Goal: Answer question/provide support: Share knowledge or assist other users

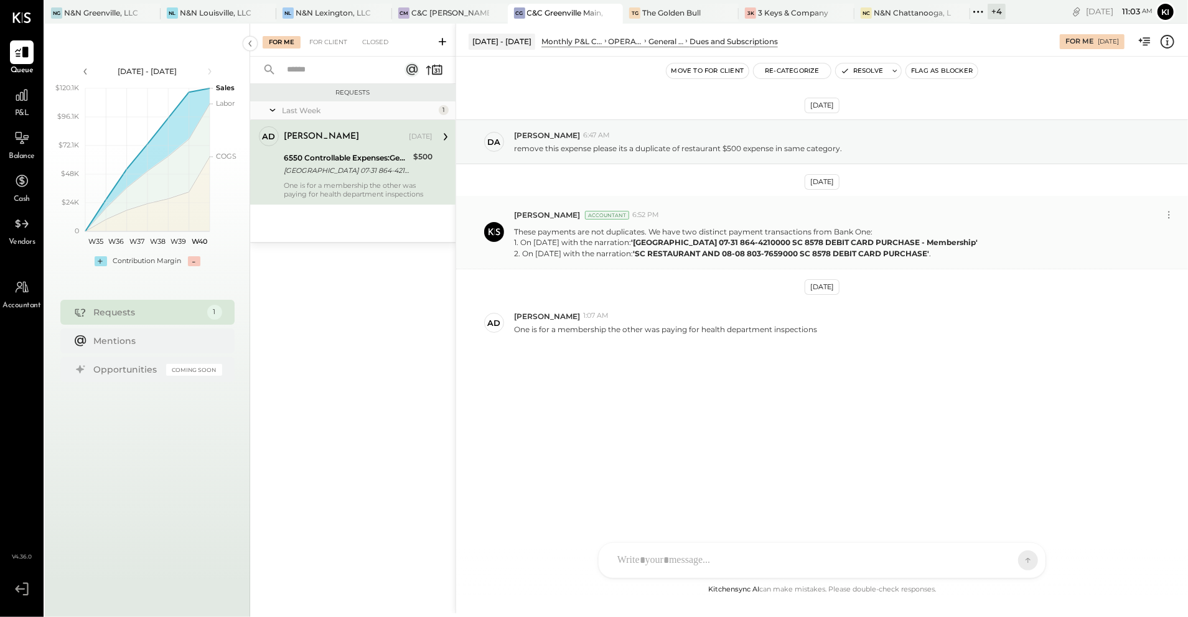
click at [749, 243] on strong "'[GEOGRAPHIC_DATA] 07-31 864-4210000 SC 8578 DEBIT CARD PURCHASE - Membership'" at bounding box center [804, 242] width 347 height 9
click at [819, 242] on strong "'[GEOGRAPHIC_DATA] 07-31 864-4210000 SC 8578 DEBIT CARD PURCHASE - Membership'" at bounding box center [804, 242] width 347 height 9
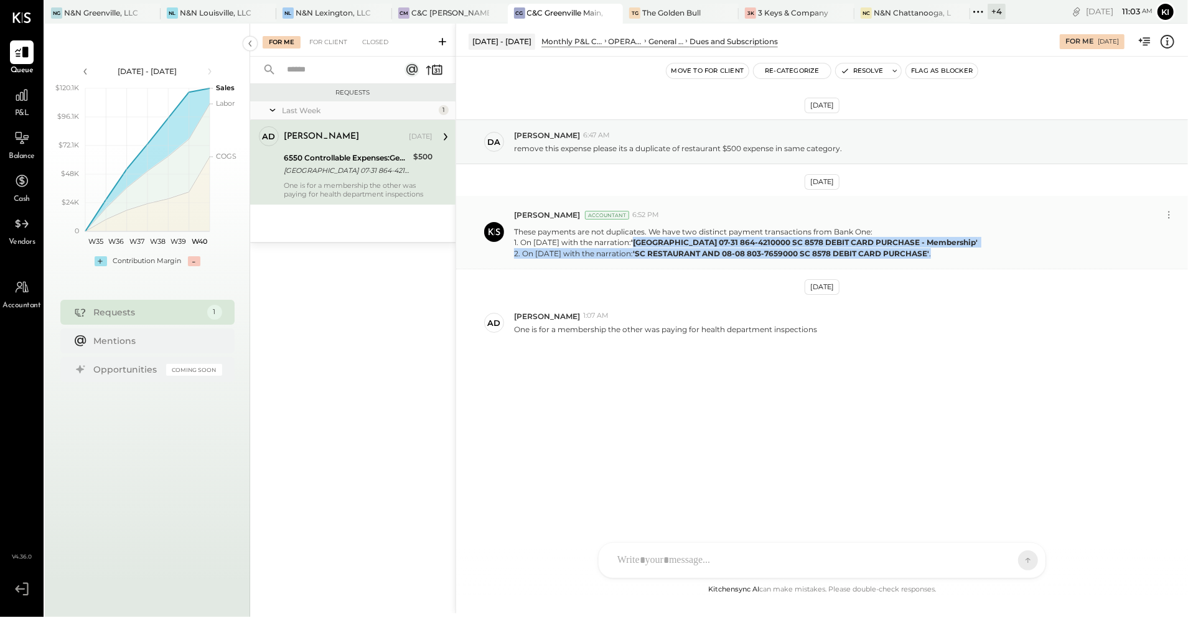
drag, startPoint x: 653, startPoint y: 241, endPoint x: 1002, endPoint y: 249, distance: 348.5
click at [979, 249] on p "These payments are not duplicates. We have two distinct payment transactions fr…" at bounding box center [746, 242] width 465 height 32
drag, startPoint x: 1002, startPoint y: 249, endPoint x: 840, endPoint y: 274, distance: 163.6
click at [840, 274] on div "[DATE] da [PERSON_NAME] 6:47 AM remove this expense please its a duplicate of r…" at bounding box center [822, 263] width 732 height 350
drag, startPoint x: 653, startPoint y: 245, endPoint x: 1004, endPoint y: 245, distance: 350.3
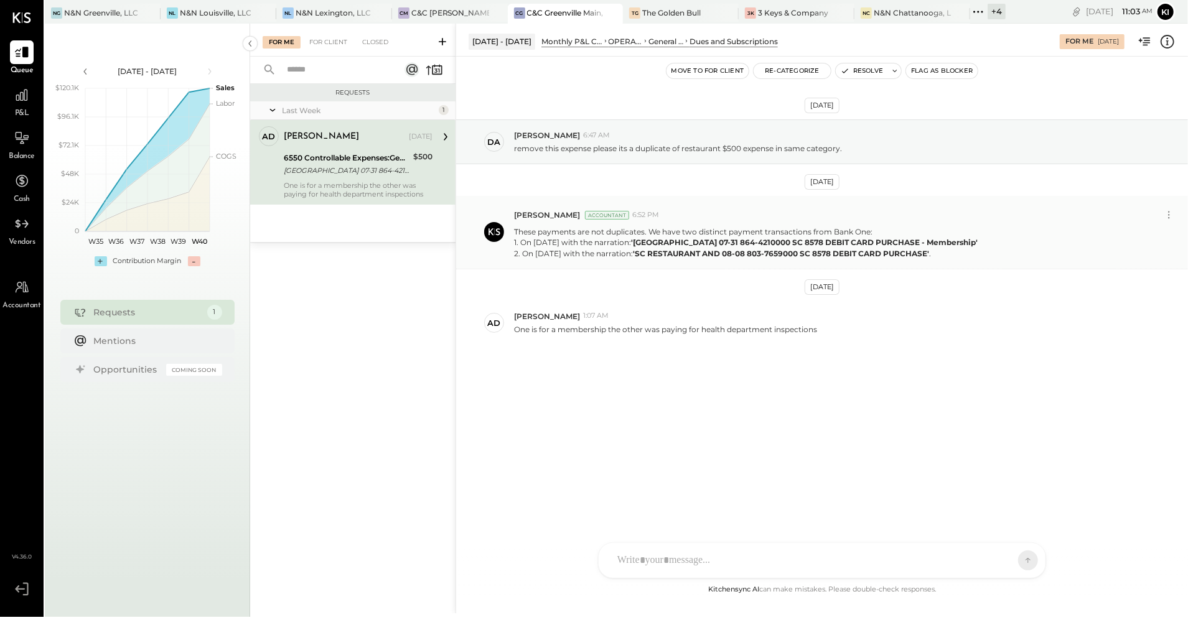
click at [979, 245] on p "These payments are not duplicates. We have two distinct payment transactions fr…" at bounding box center [746, 242] width 465 height 32
copy strong "[GEOGRAPHIC_DATA] 07-31 864-4210000 SC 8578 DEBIT CARD PURCHASE - Membership'"
drag, startPoint x: 702, startPoint y: 257, endPoint x: 692, endPoint y: 257, distance: 9.3
click at [702, 257] on strong "'SC RESTAURANT AND 08-08 803-7659000 SC 8578 DEBIT CARD PURCHASE'" at bounding box center [781, 253] width 296 height 9
drag, startPoint x: 650, startPoint y: 254, endPoint x: 946, endPoint y: 272, distance: 296.7
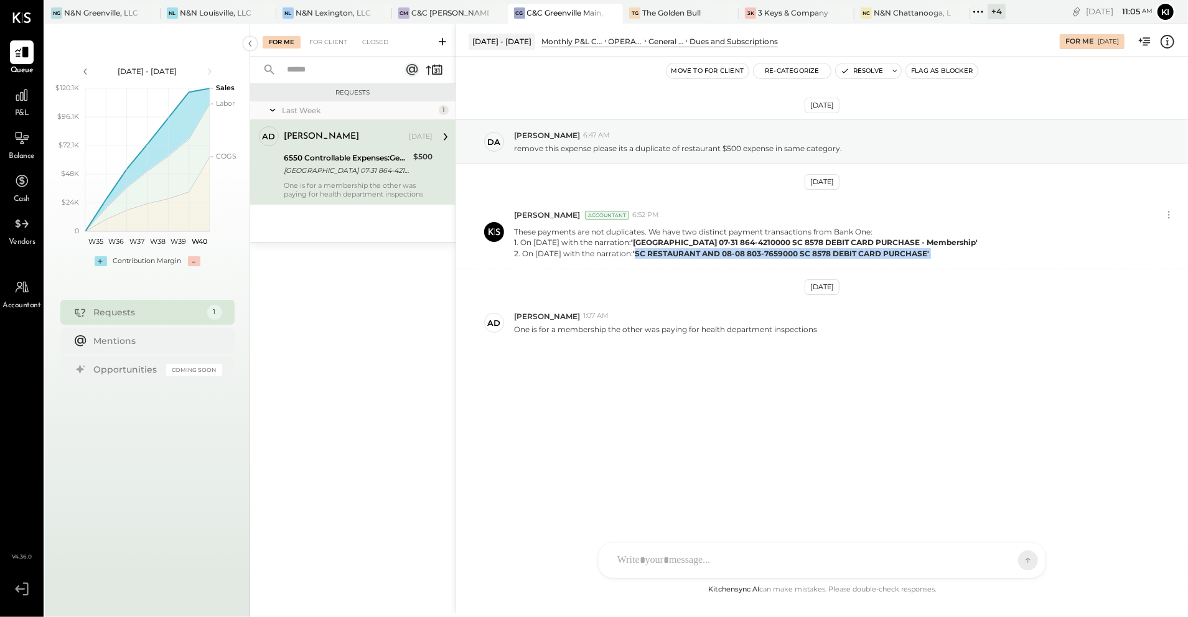
click at [946, 272] on div "[DATE] da [PERSON_NAME] 6:47 AM remove this expense please its a duplicate of r…" at bounding box center [822, 263] width 732 height 350
copy p "SC RESTAURANT AND 08-08 803-7659000 SC 8578 DEBIT CARD PURCHASE' ."
click at [663, 493] on div "[DATE] da [PERSON_NAME] 6:47 AM remove this expense please its a duplicate of r…" at bounding box center [822, 320] width 732 height 526
click at [656, 327] on p "One is for a membership the other was paying for health department inspections" at bounding box center [665, 329] width 303 height 11
drag, startPoint x: 701, startPoint y: 331, endPoint x: 817, endPoint y: 340, distance: 117.3
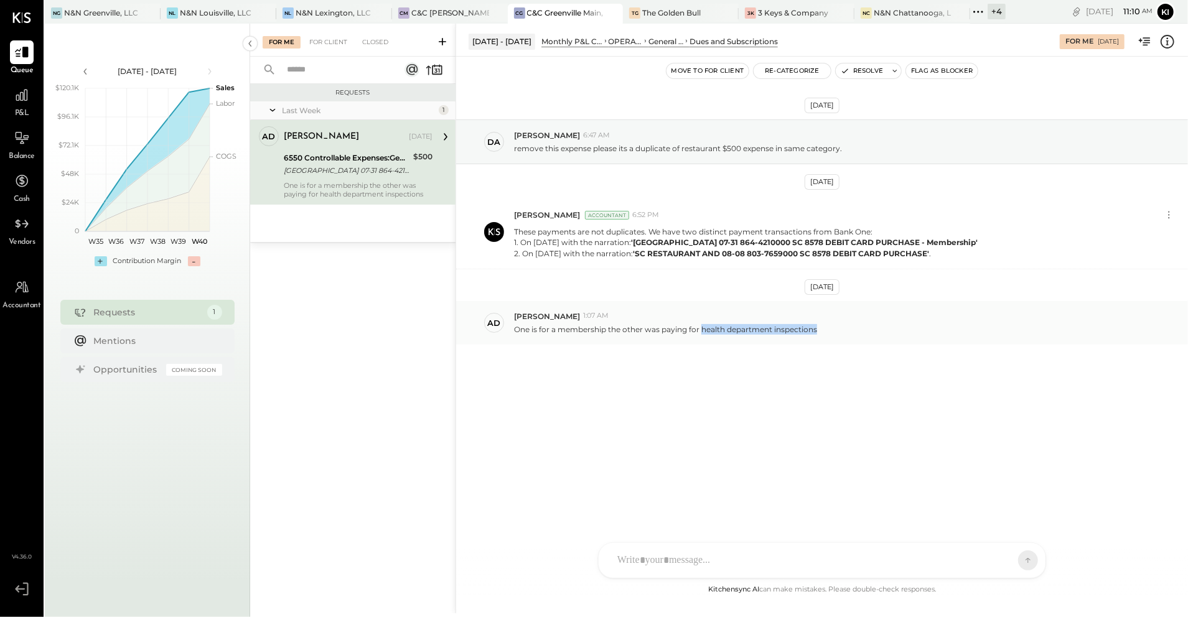
click at [817, 340] on div "ad [PERSON_NAME] 1:07 AM One is for a membership the other was paying for healt…" at bounding box center [822, 323] width 732 height 44
copy p "health department inspections"
click at [859, 73] on button "Resolve" at bounding box center [862, 70] width 52 height 15
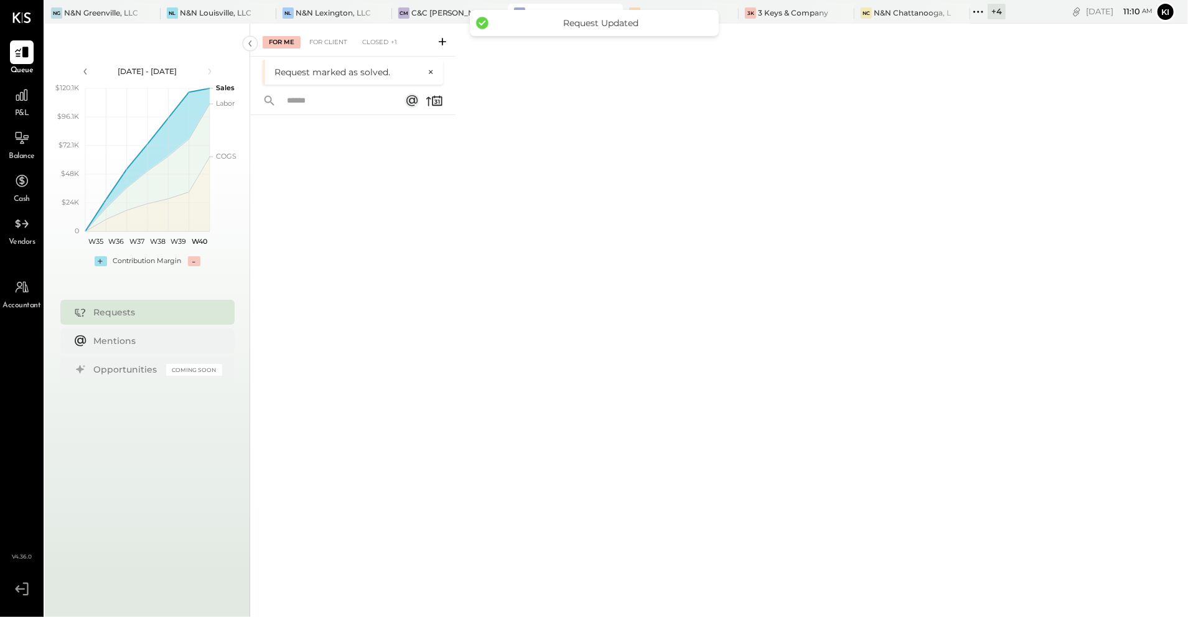
click at [338, 30] on div "For Me For Client Closed +1" at bounding box center [352, 40] width 205 height 33
click at [337, 37] on div "For Client" at bounding box center [328, 42] width 50 height 12
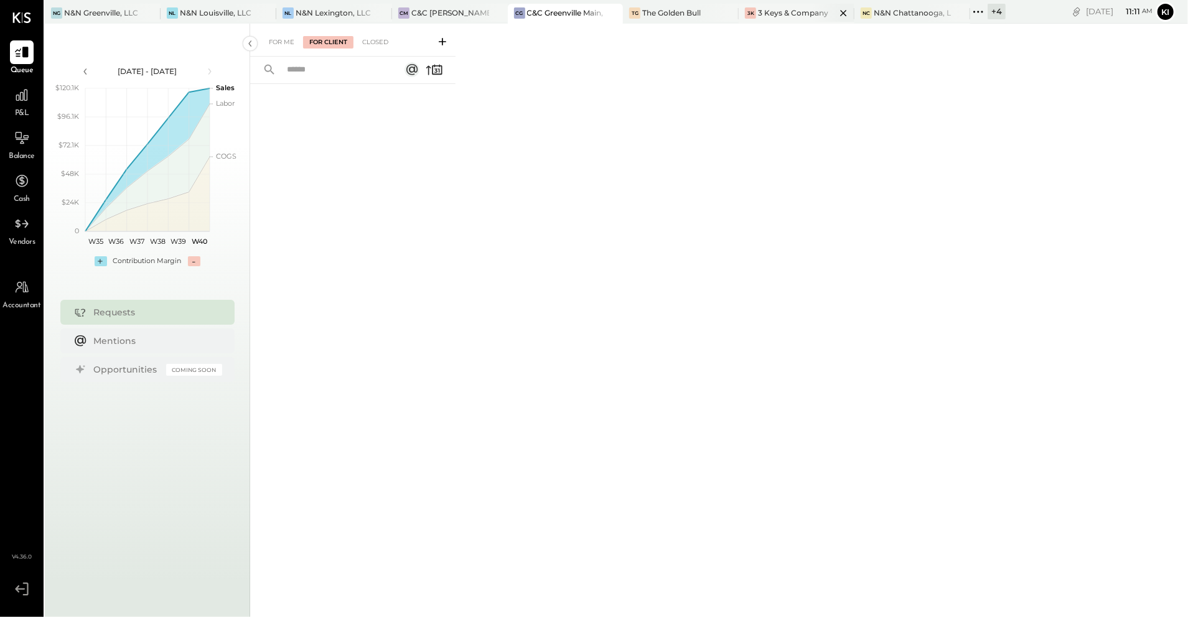
click at [785, 7] on div "3 Keys & Company" at bounding box center [793, 12] width 70 height 11
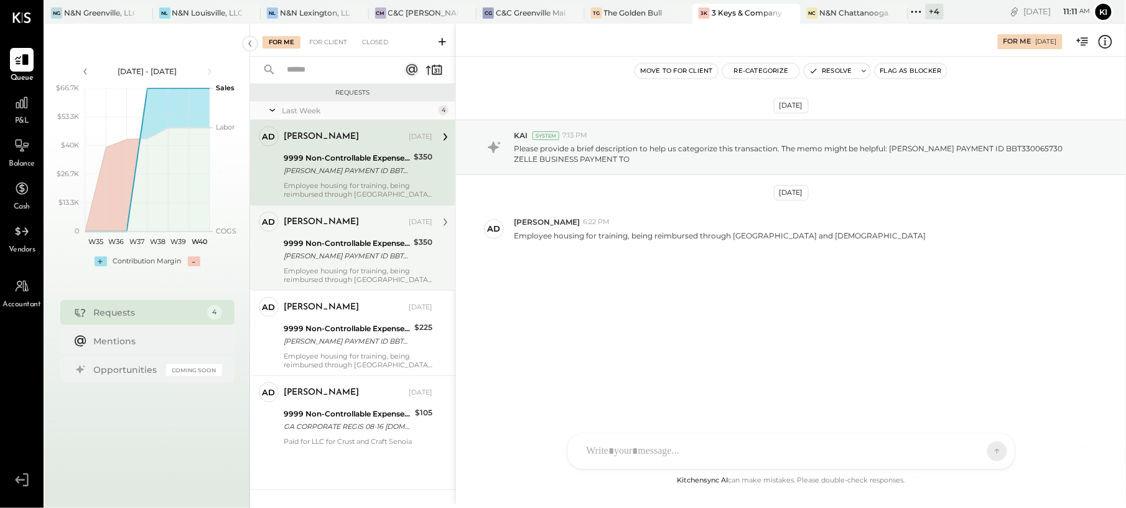
click at [366, 267] on div "Employee housing for training, being reimbursed through [GEOGRAPHIC_DATA] and […" at bounding box center [358, 274] width 149 height 17
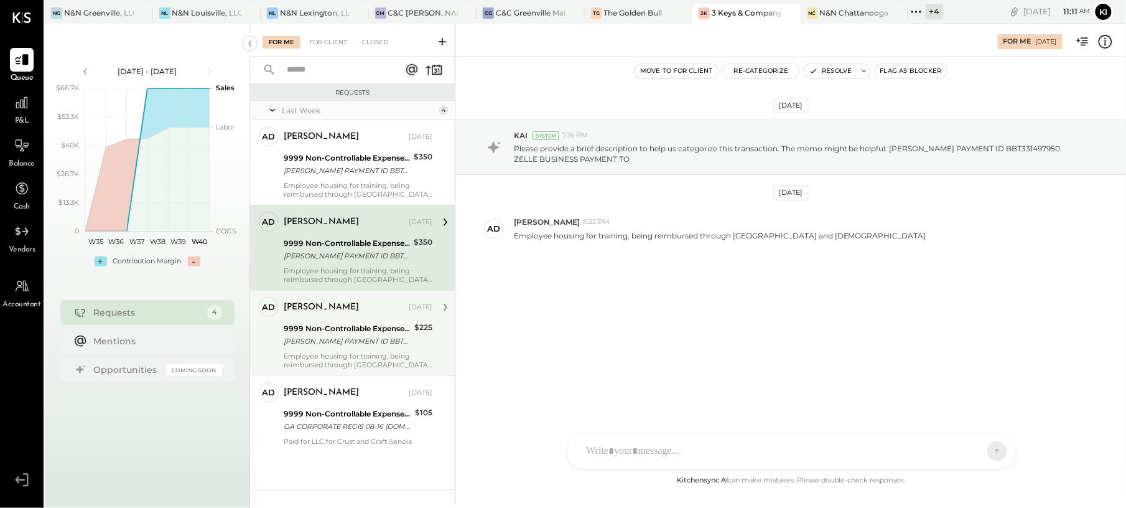
click at [372, 338] on div "[PERSON_NAME] PAYMENT ID BBT333748329 ZELLE BUSINESS PAYMENT TO" at bounding box center [347, 341] width 127 height 12
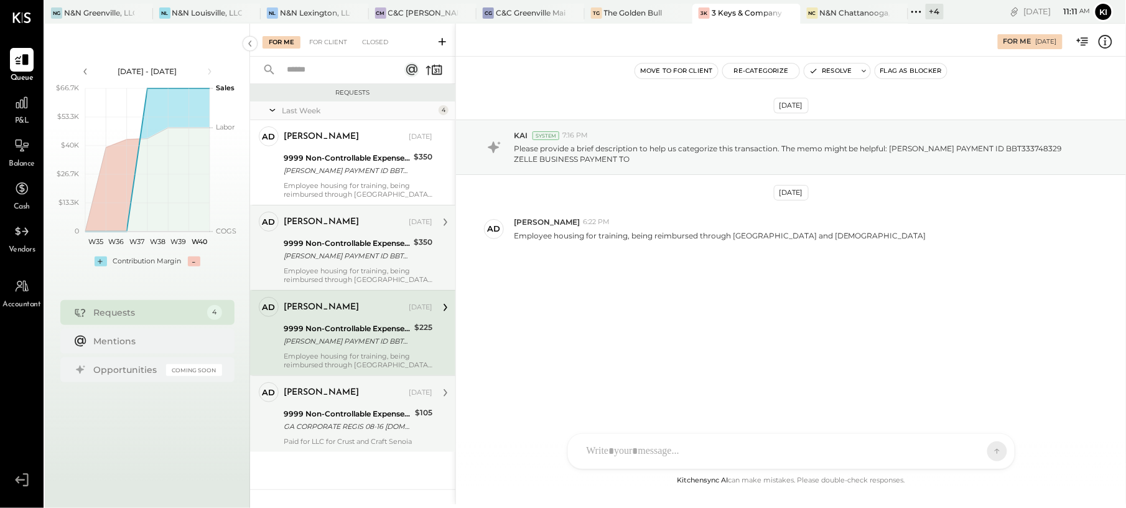
click at [376, 421] on div "GA CORPORATE REGIS 08-16 [DOMAIN_NAME] GA 3745 DEBIT CARD PURCHASE" at bounding box center [348, 426] width 128 height 12
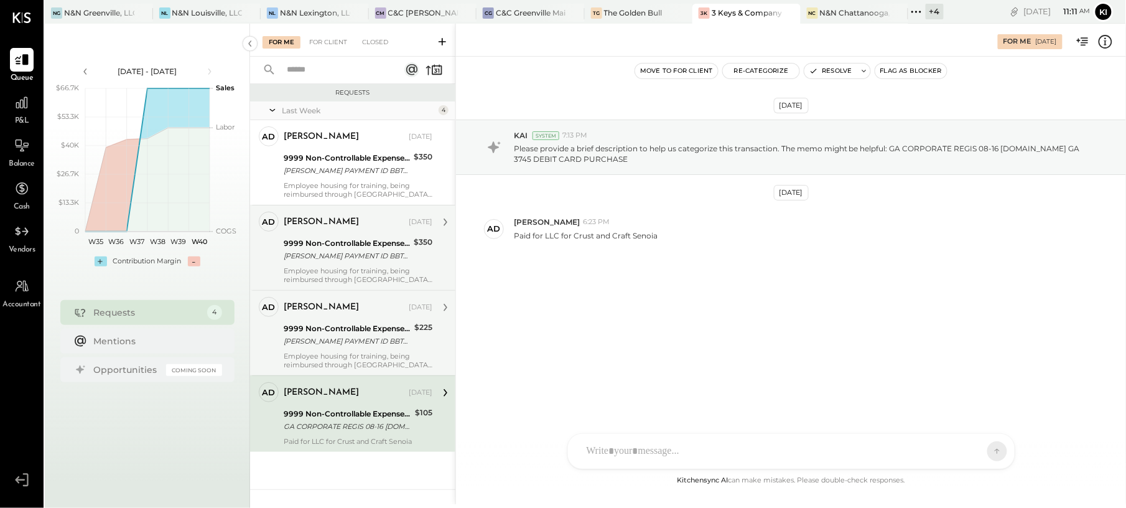
click at [409, 337] on div "[PERSON_NAME] PAYMENT ID BBT333748329 ZELLE BUSINESS PAYMENT TO" at bounding box center [347, 341] width 127 height 12
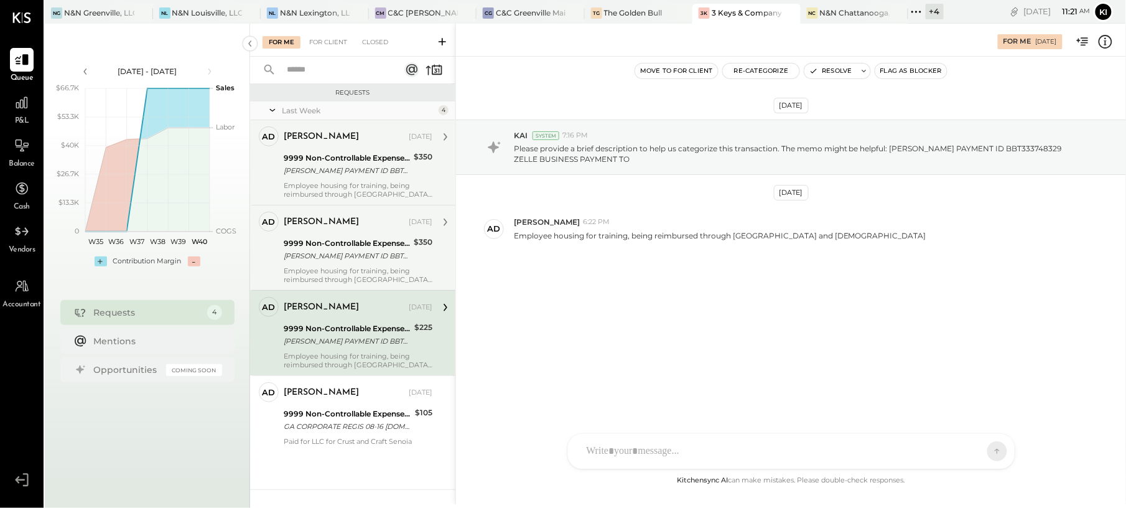
click at [402, 161] on div "9999 Non-Controllable Expenses:Other Income and Expenses:To Be Classified P&L" at bounding box center [347, 158] width 126 height 12
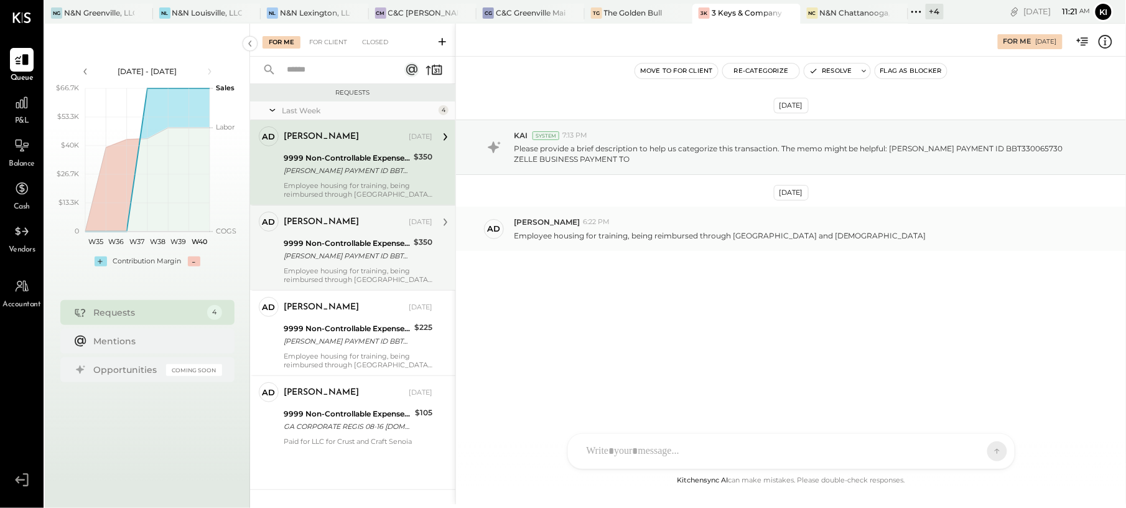
click at [590, 235] on p "Employee housing for training, being reimbursed through [GEOGRAPHIC_DATA] and […" at bounding box center [720, 235] width 412 height 11
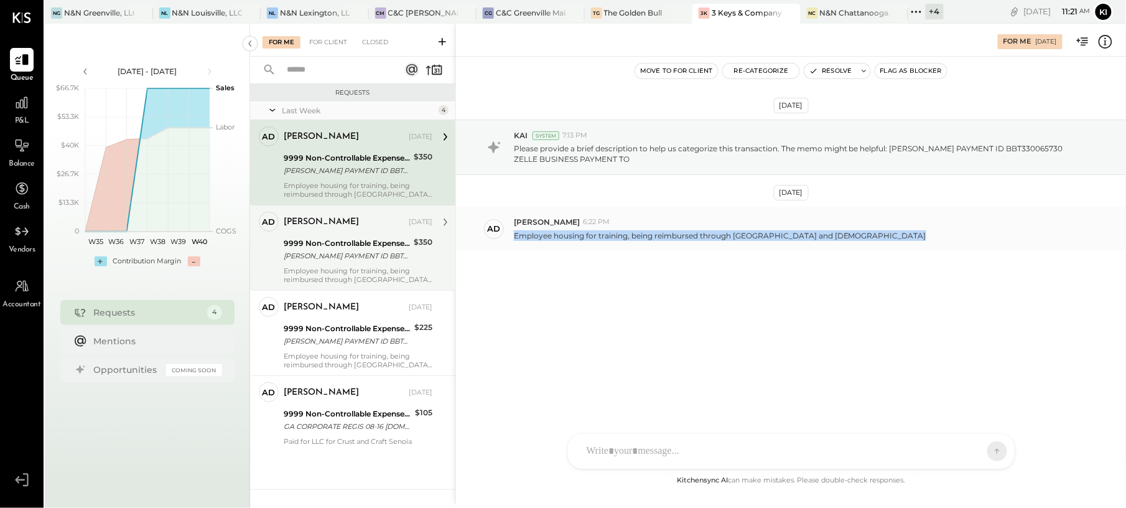
click at [590, 235] on p "Employee housing for training, being reimbursed through [GEOGRAPHIC_DATA] and […" at bounding box center [720, 235] width 412 height 11
copy div "Employee housing for training, being reimbursed through Nic and [PERSON_NAME] K…"
click at [782, 73] on button "Re-Categorize" at bounding box center [761, 70] width 77 height 15
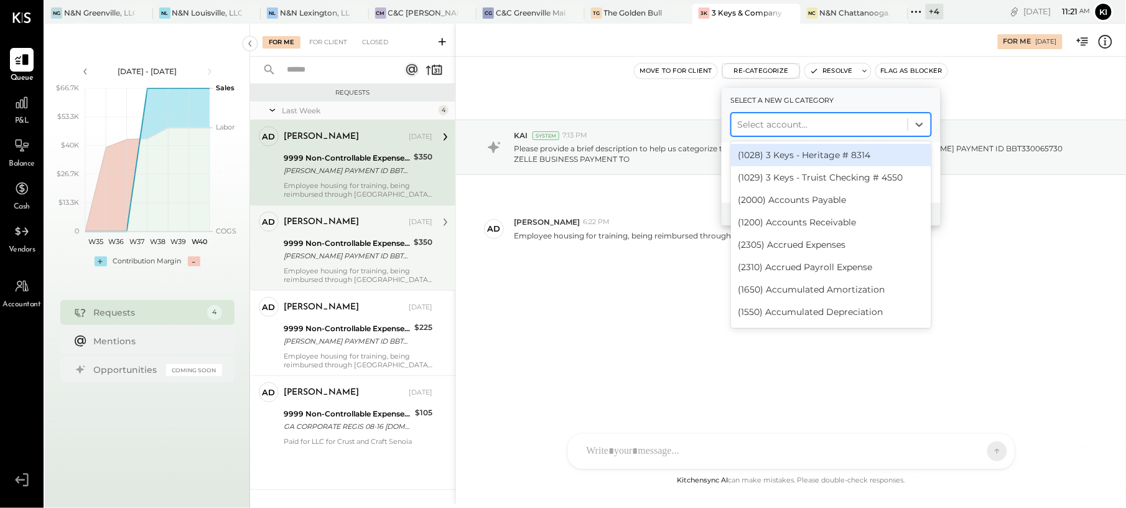
click at [780, 118] on div at bounding box center [820, 124] width 164 height 15
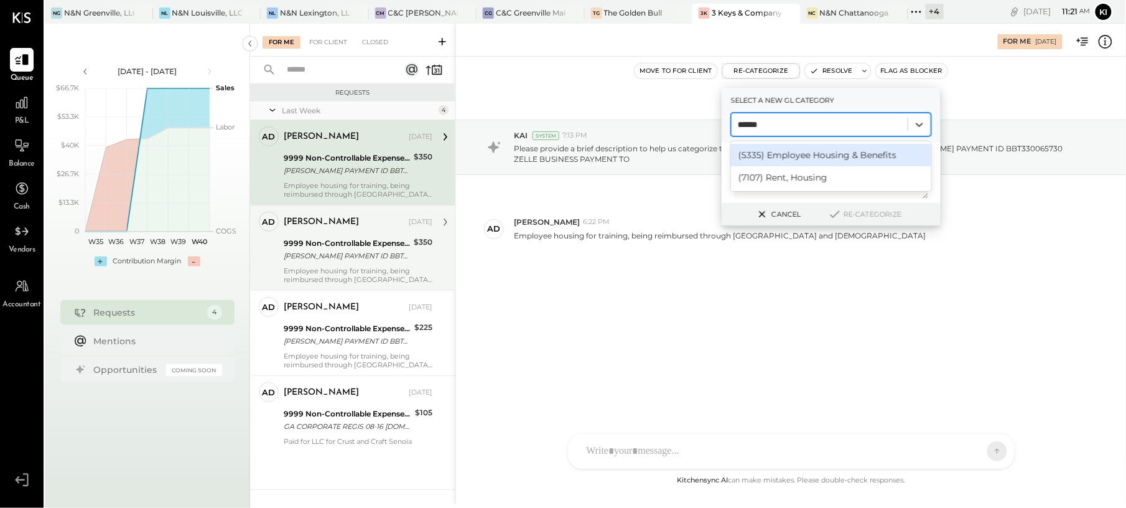
type input "*******"
click at [814, 155] on div "(5335) Employee Housing & Benefits" at bounding box center [831, 155] width 200 height 22
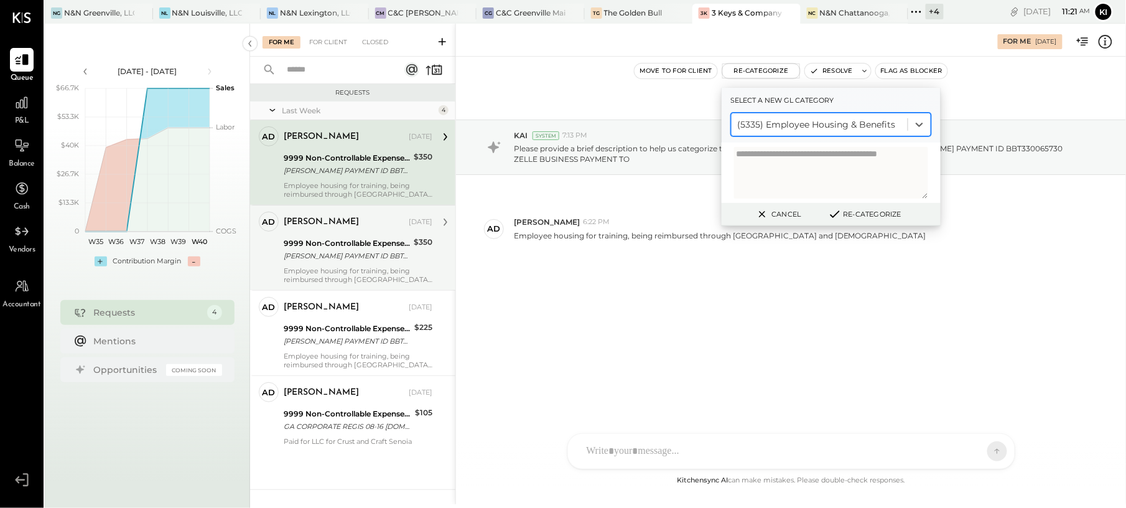
click at [814, 155] on textarea at bounding box center [831, 173] width 194 height 52
paste textarea "**********"
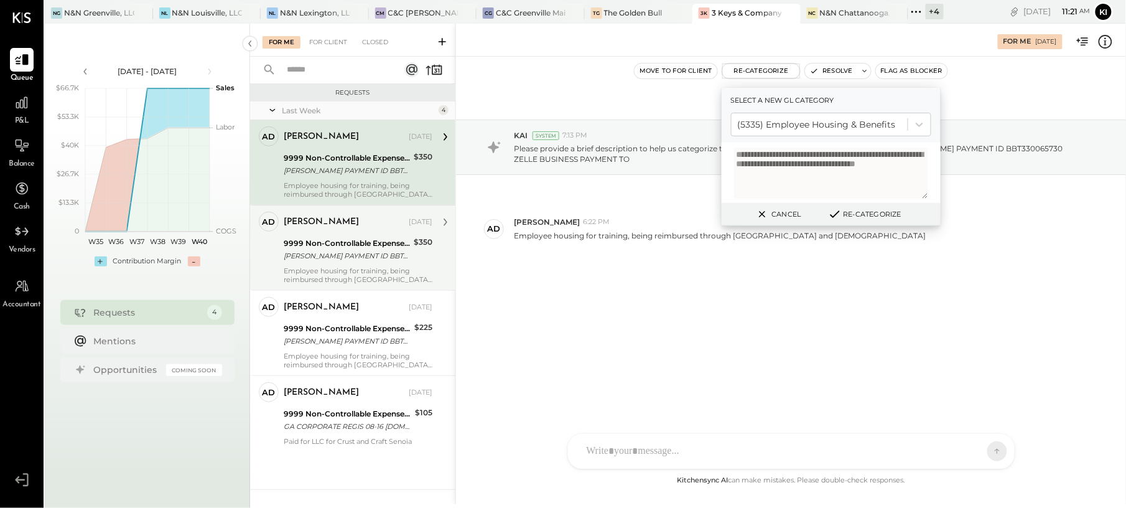
scroll to position [6, 0]
type textarea "**********"
click at [857, 213] on button "Re-Categorize" at bounding box center [865, 214] width 82 height 15
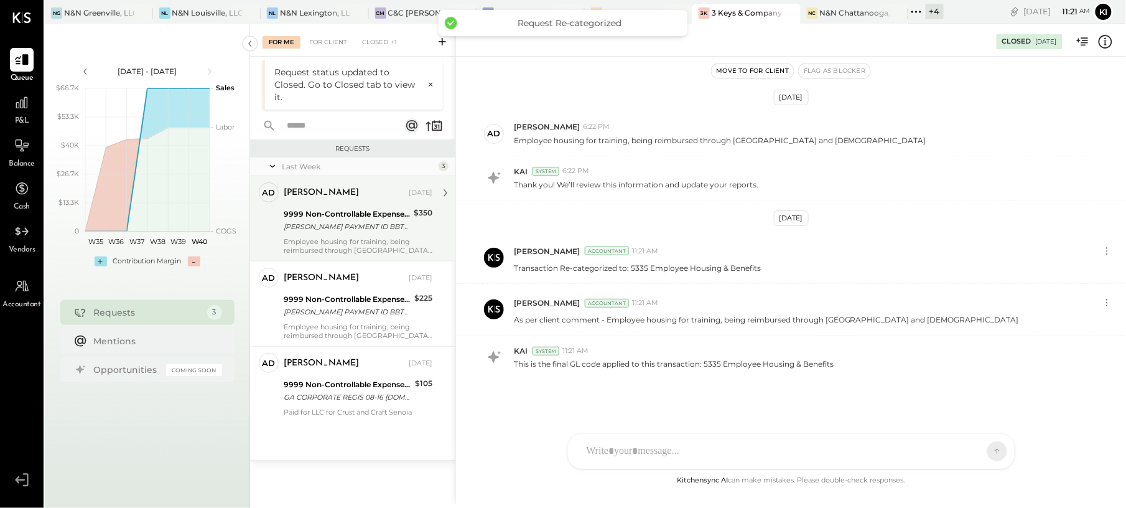
click at [357, 212] on div "9999 Non-Controllable Expenses:Other Income and Expenses:To Be Classified P&L" at bounding box center [347, 214] width 126 height 12
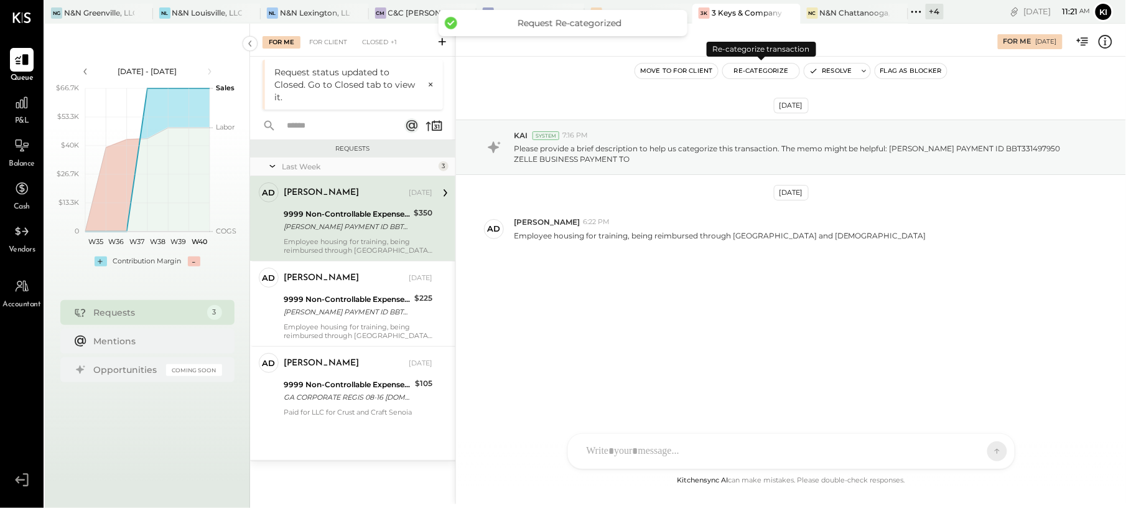
click at [765, 72] on button "Re-Categorize" at bounding box center [761, 70] width 77 height 15
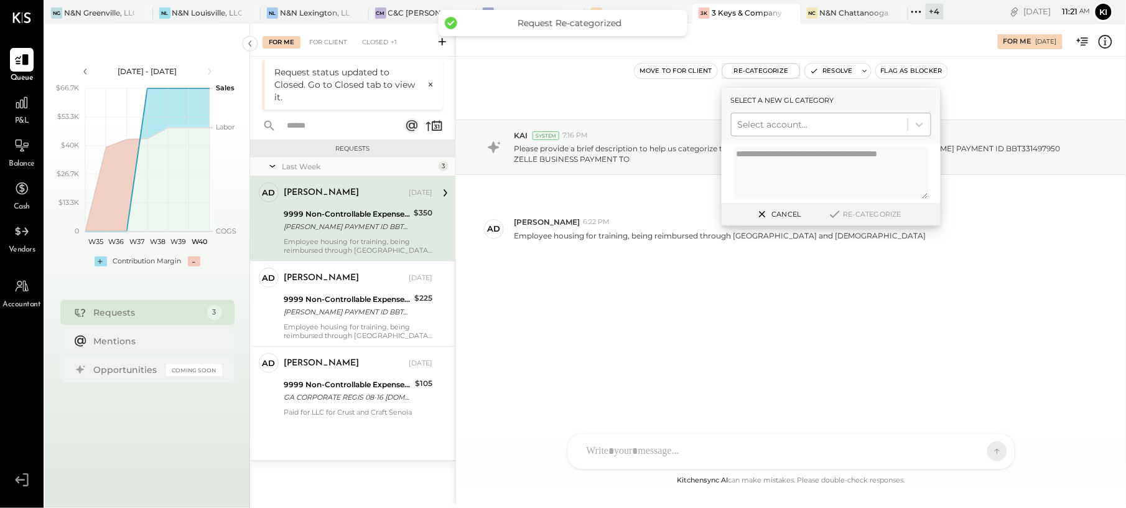
click at [814, 125] on div at bounding box center [820, 124] width 164 height 15
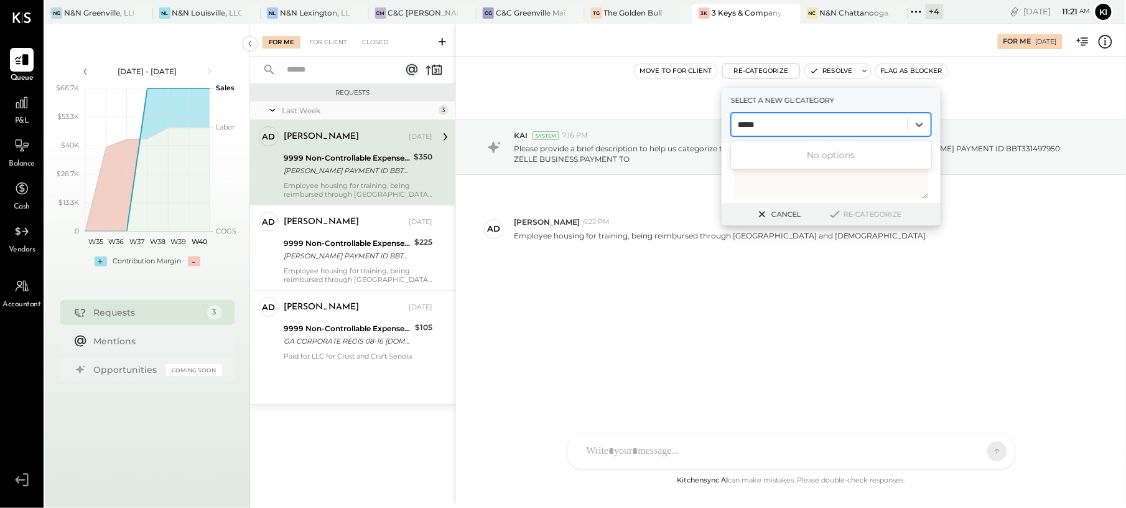
type input "******"
click at [826, 122] on div at bounding box center [820, 124] width 164 height 15
type input "******"
click at [826, 122] on div at bounding box center [820, 124] width 164 height 15
type input "***"
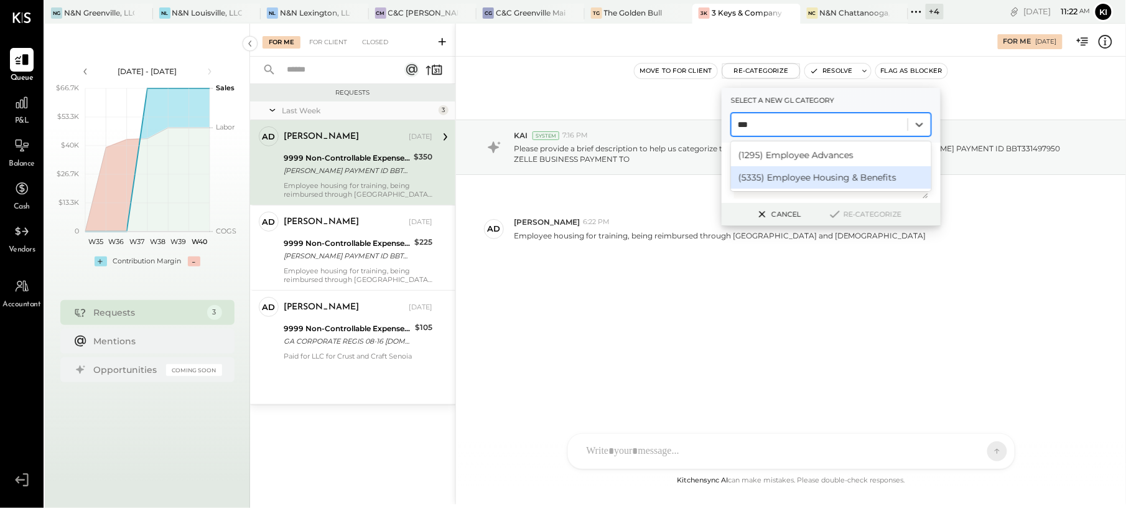
click at [830, 177] on div "(5335) Employee Housing & Benefits" at bounding box center [831, 177] width 200 height 22
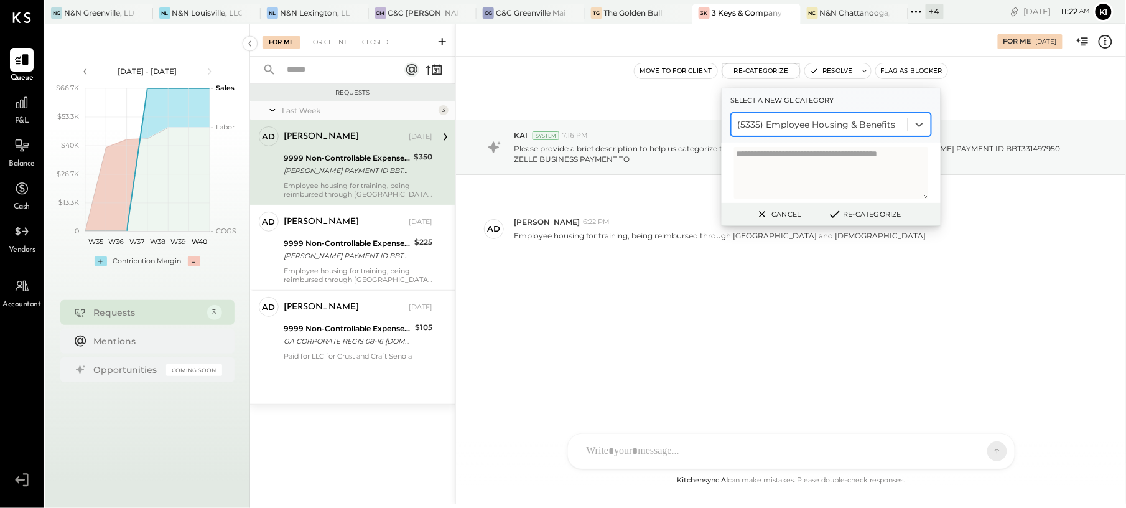
click at [803, 154] on textarea at bounding box center [831, 173] width 194 height 52
paste textarea "**********"
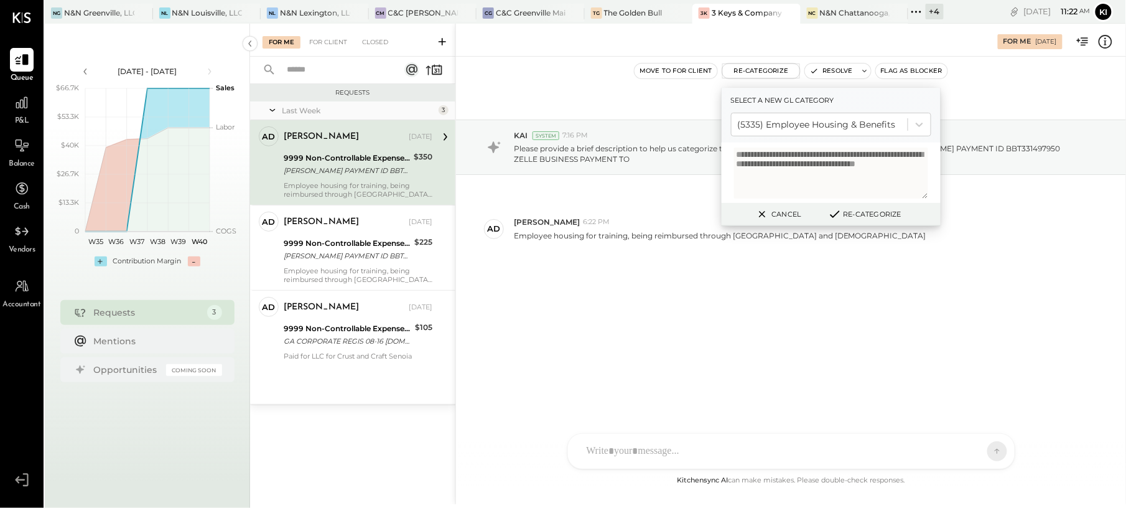
scroll to position [6, 0]
type textarea "**********"
click at [869, 220] on button "Re-Categorize" at bounding box center [865, 214] width 82 height 15
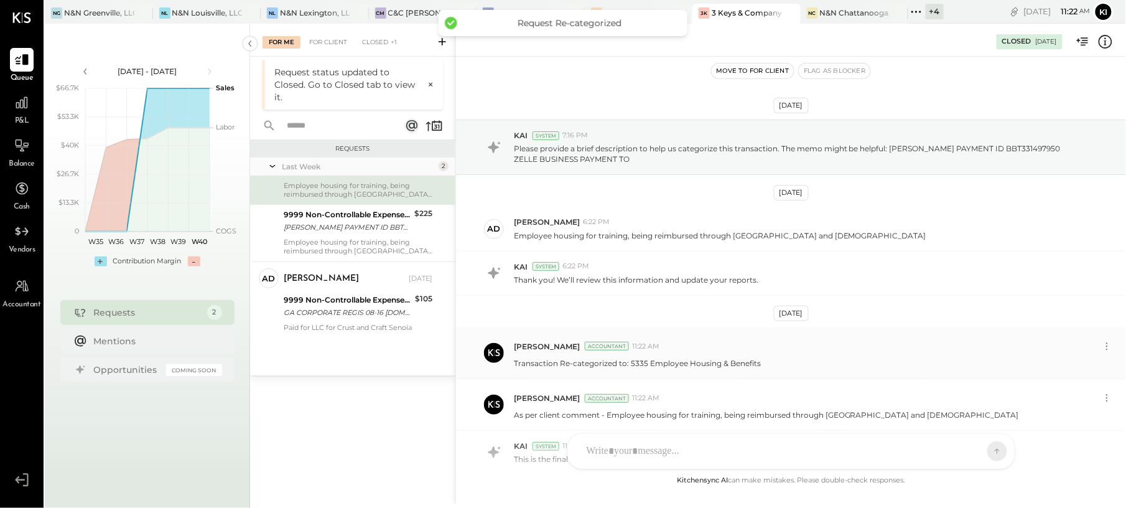
scroll to position [108, 0]
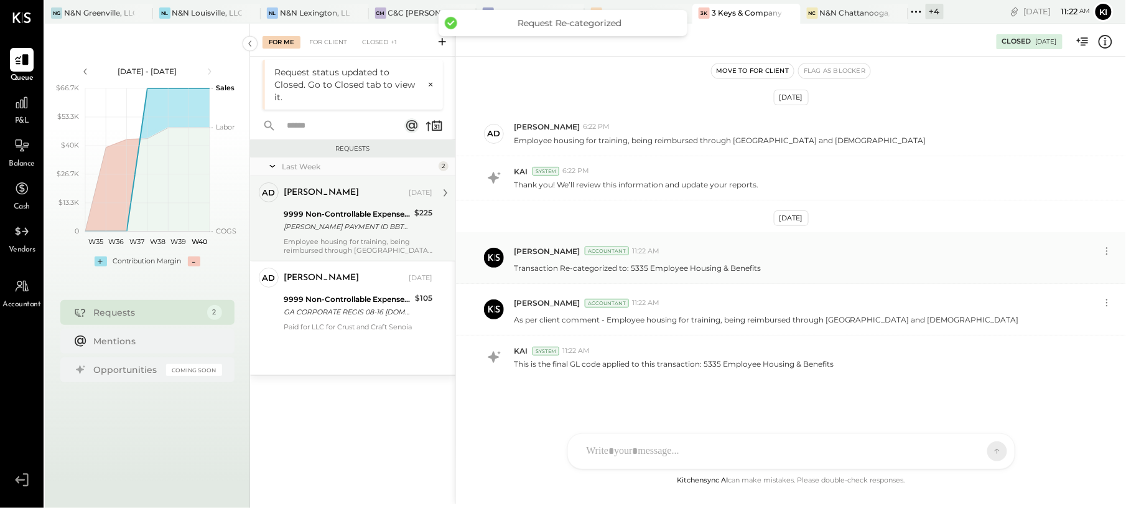
click at [327, 208] on div "9999 Non-Controllable Expenses:Other Income and Expenses:To Be Classified P&L" at bounding box center [347, 214] width 127 height 12
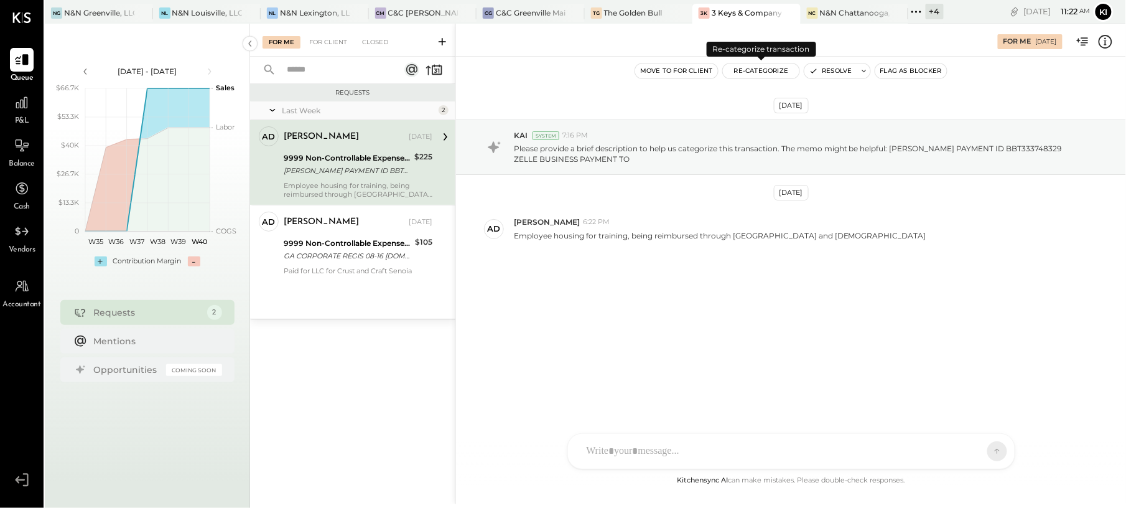
click at [770, 73] on button "Re-Categorize" at bounding box center [761, 70] width 77 height 15
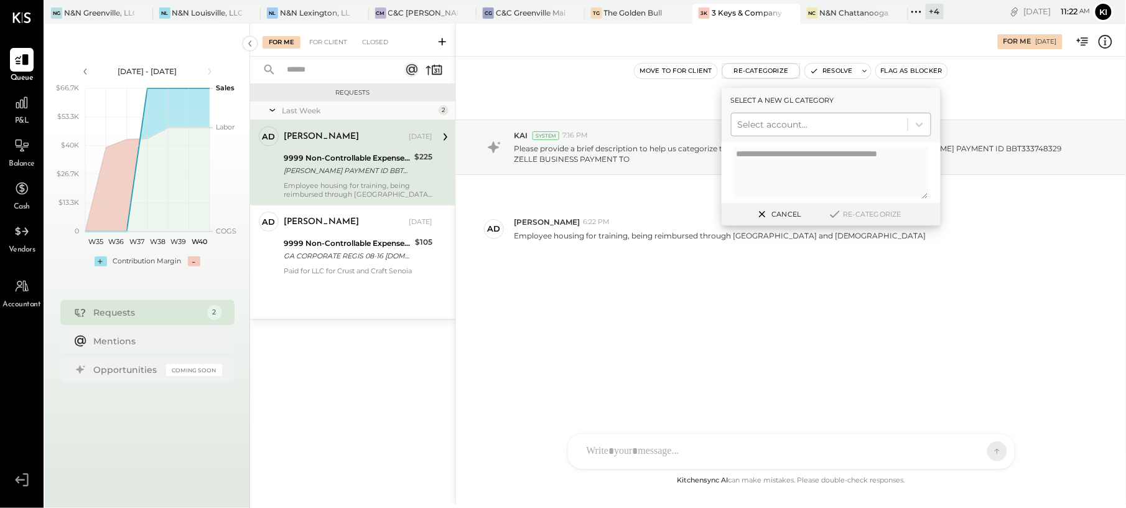
click at [804, 118] on div at bounding box center [820, 124] width 164 height 15
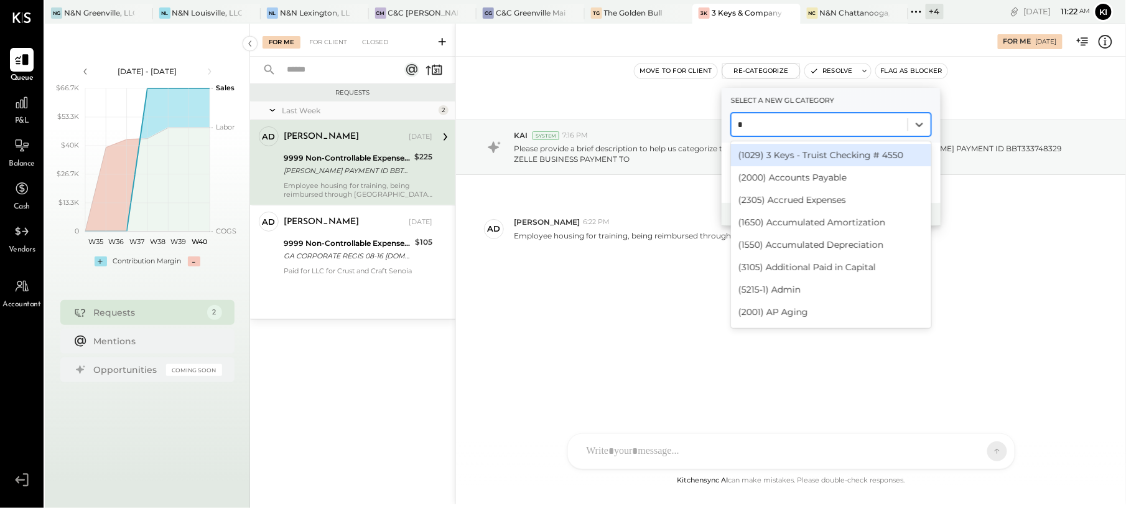
type input "**"
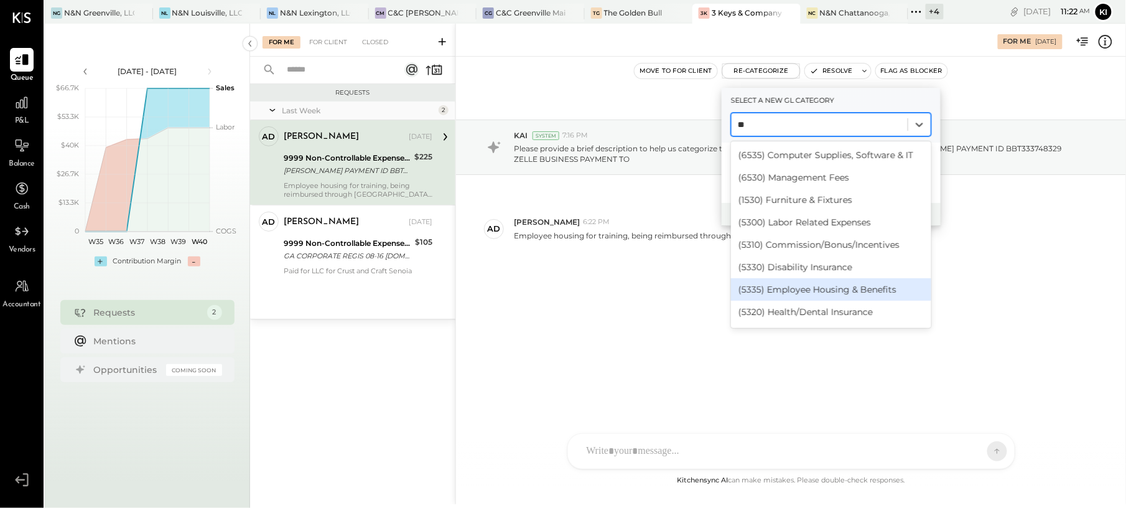
click at [867, 280] on div "(5335) Employee Housing & Benefits" at bounding box center [831, 289] width 200 height 22
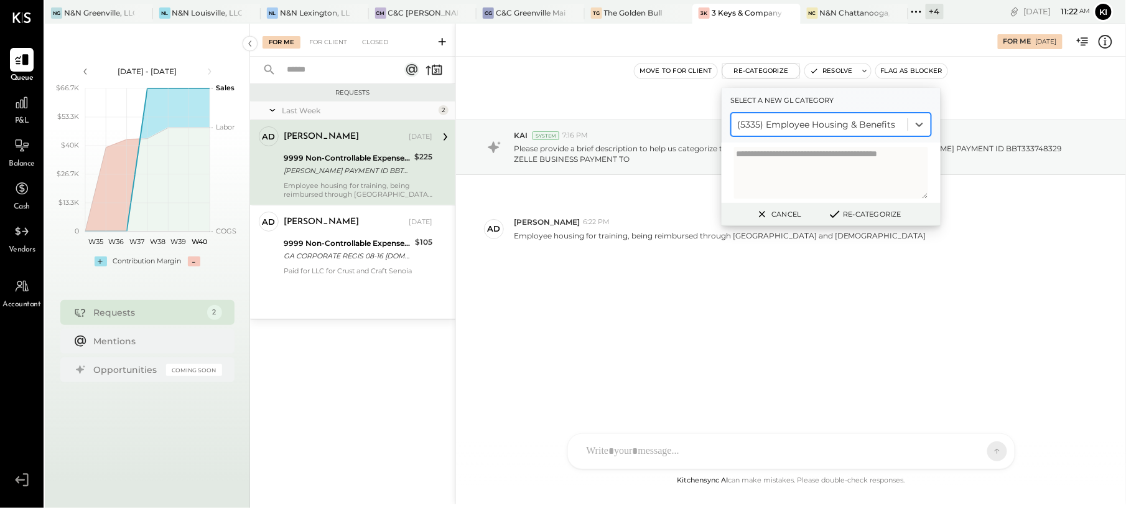
click at [785, 177] on textarea at bounding box center [831, 173] width 194 height 52
paste textarea "**********"
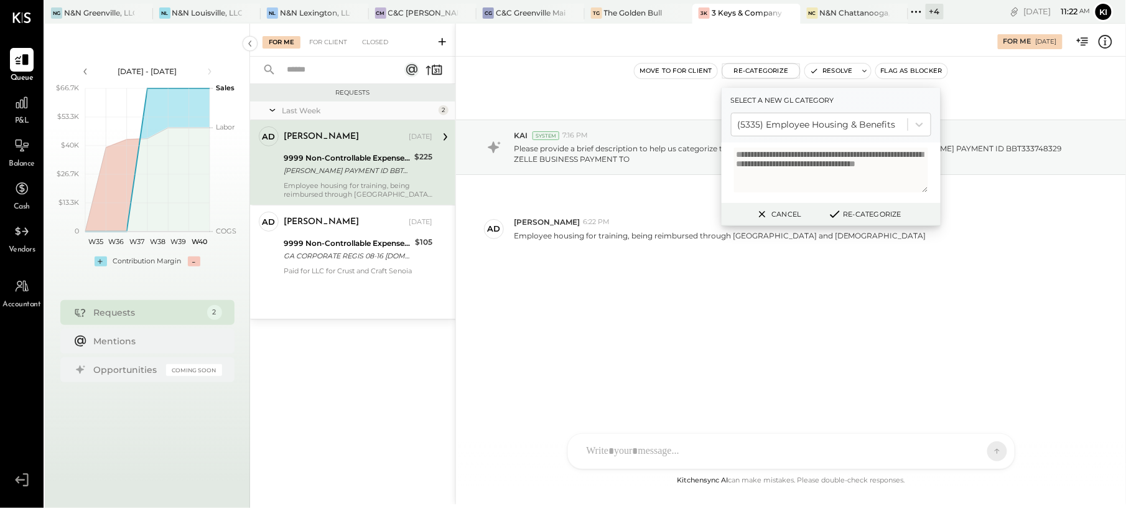
scroll to position [11, 0]
type textarea "**********"
click at [899, 210] on button "Re-Categorize" at bounding box center [865, 214] width 82 height 15
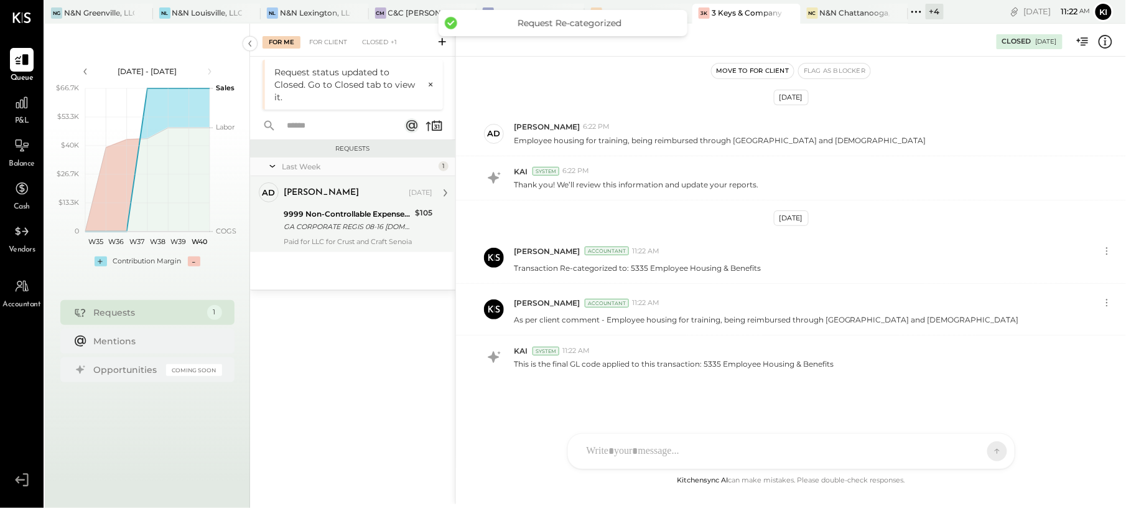
click at [335, 233] on div "9999 Non-Controllable Expenses:Other Income and Expenses:To Be Classified P&L G…" at bounding box center [348, 220] width 128 height 27
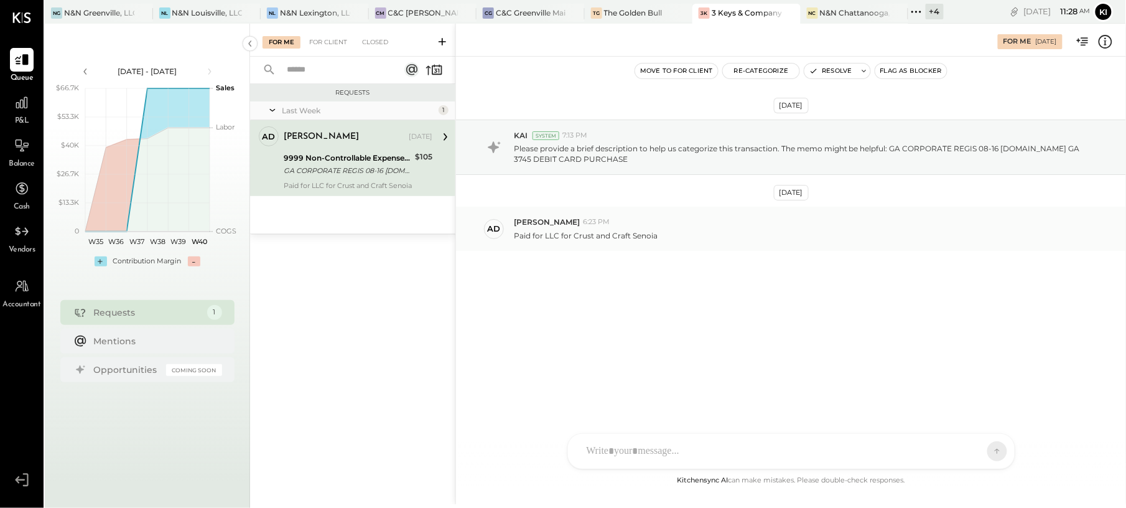
click at [553, 240] on p "Paid for LLC for Crust and Craft Senoia" at bounding box center [586, 235] width 144 height 11
drag, startPoint x: 553, startPoint y: 240, endPoint x: 603, endPoint y: 240, distance: 49.8
click at [603, 240] on p "Paid for LLC for Crust and Craft Senoia" at bounding box center [586, 235] width 144 height 11
click at [590, 236] on p "Paid for LLC for Crust and Craft Senoia" at bounding box center [586, 235] width 144 height 11
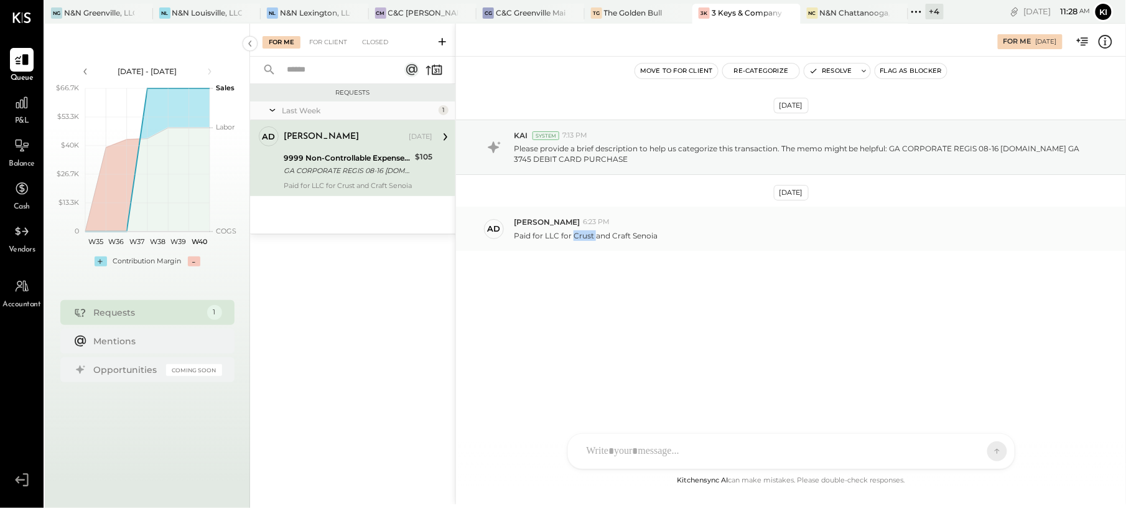
click at [590, 236] on p "Paid for LLC for Crust and Craft Senoia" at bounding box center [586, 235] width 144 height 11
copy div "Paid for LLC for Crust and Craft Senoia KC [PERSON_NAME] MG [PERSON_NAME] A [PE…"
click at [842, 73] on button "Resolve" at bounding box center [830, 70] width 52 height 15
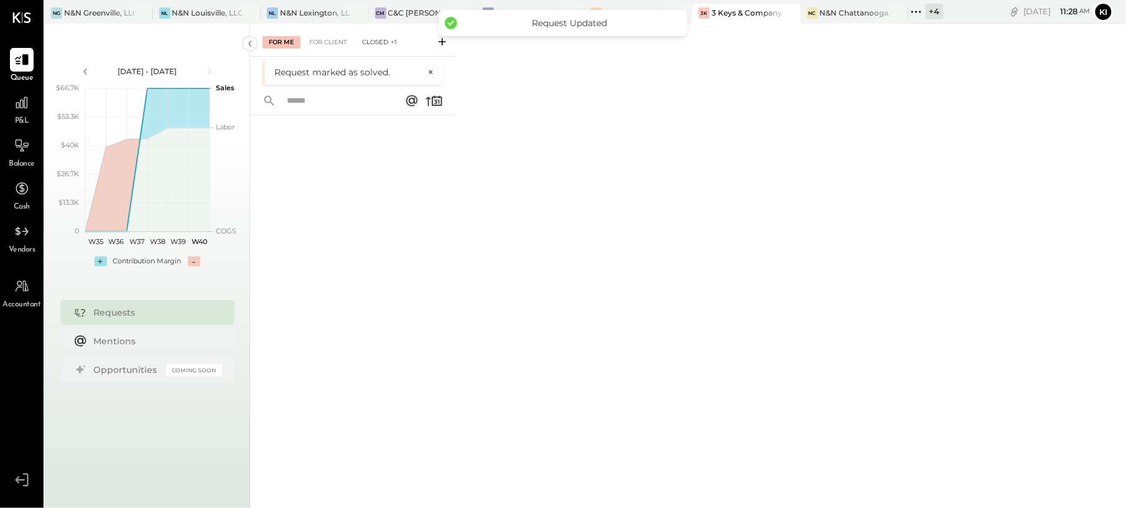
click at [372, 39] on div "Closed +1" at bounding box center [379, 42] width 47 height 12
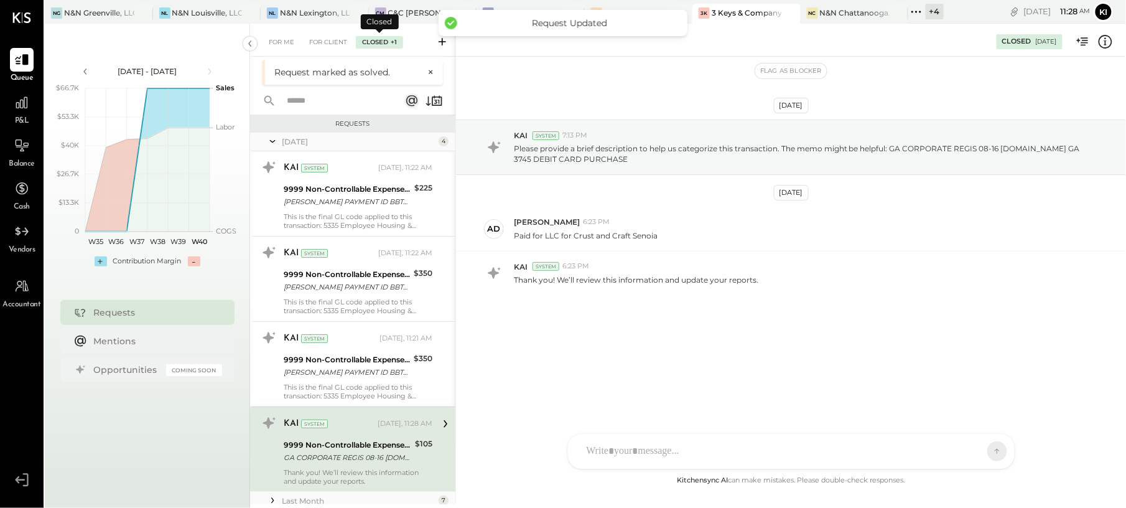
scroll to position [122, 0]
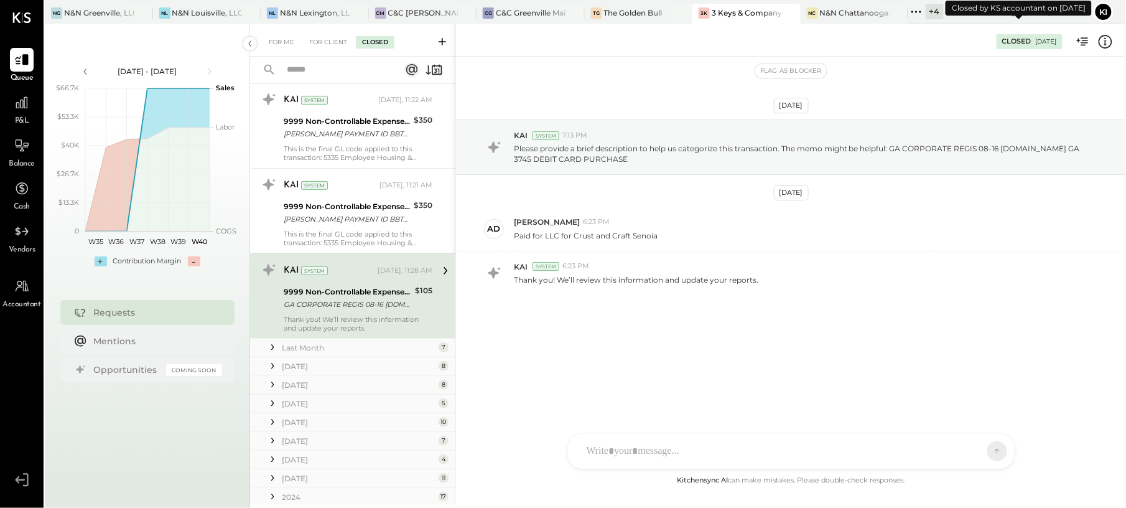
click at [1048, 44] on div "[DATE]" at bounding box center [1046, 41] width 21 height 9
click at [1086, 38] on icon at bounding box center [1084, 41] width 7 height 8
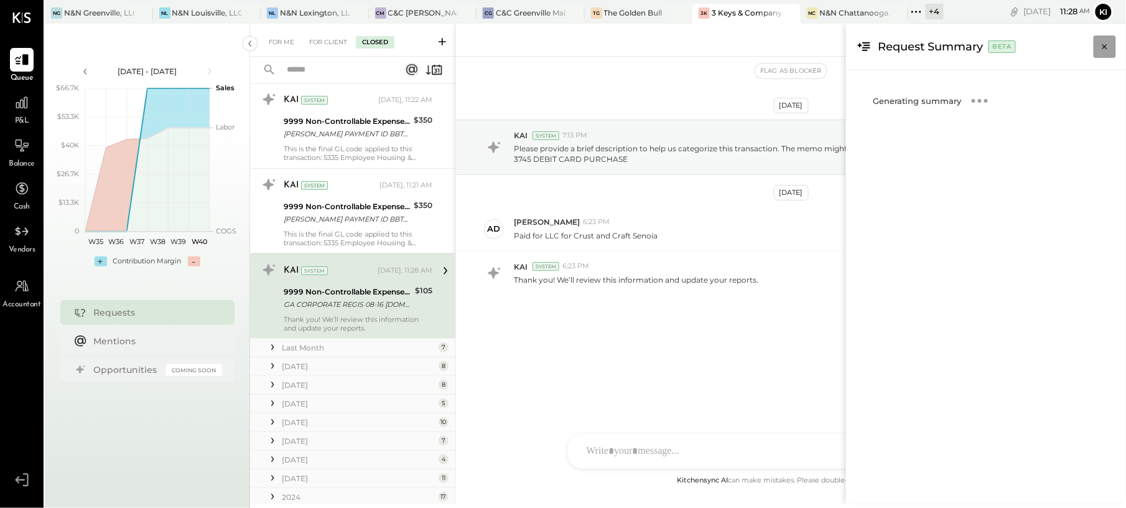
click at [1104, 45] on icon "Close panel" at bounding box center [1105, 46] width 12 height 12
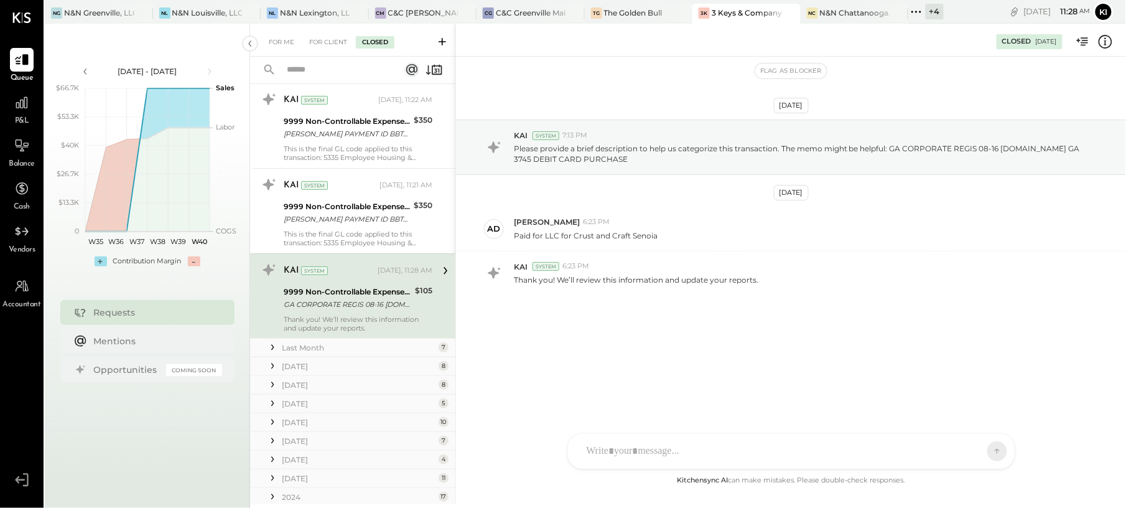
click at [1104, 45] on icon at bounding box center [1105, 42] width 16 height 16
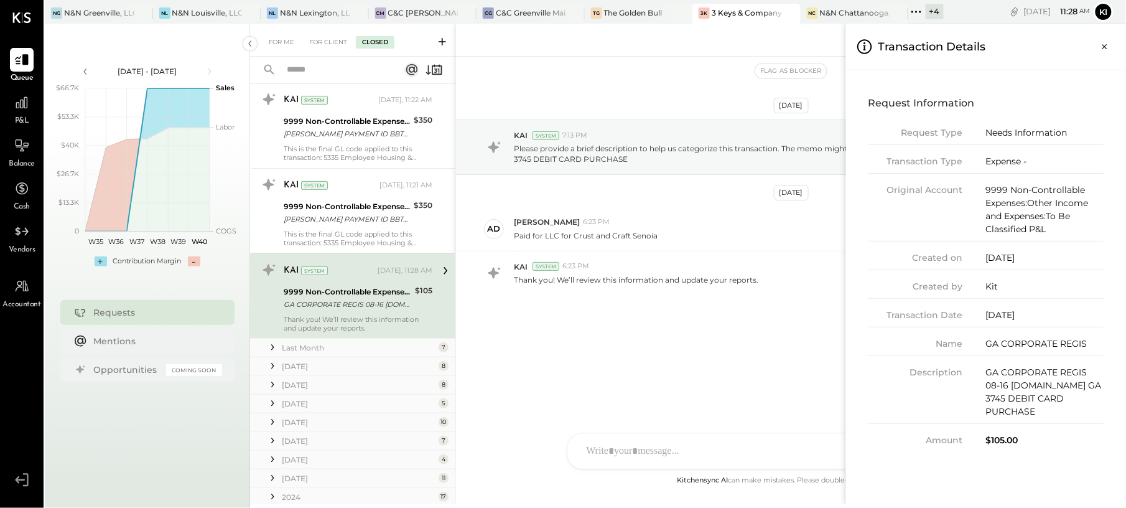
click at [700, 319] on div "For Me For Client Closed Requests [DATE] 4 KAI System [DATE], 11:22 AM 9999 Non…" at bounding box center [688, 264] width 876 height 480
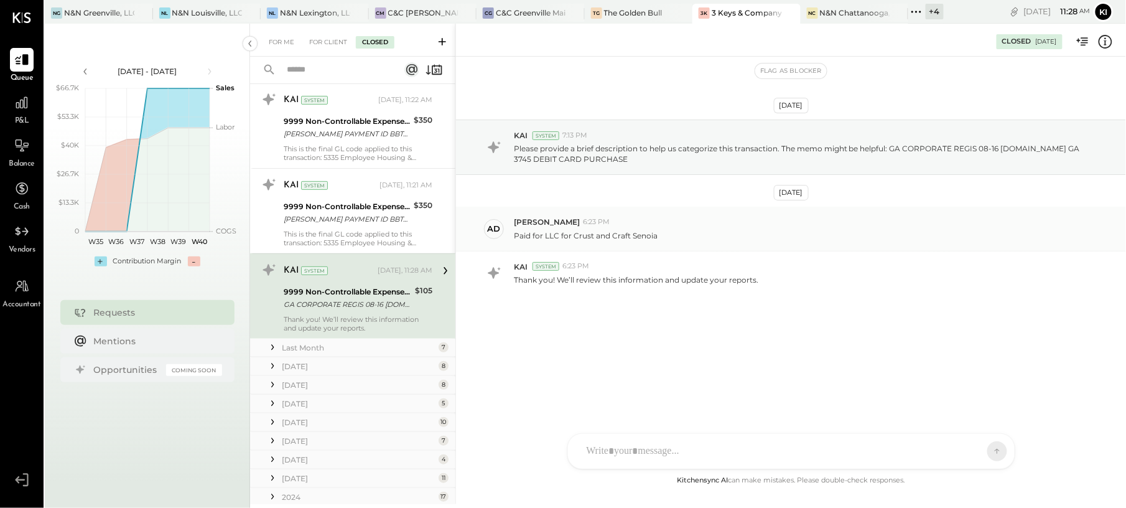
click at [571, 230] on div "Paid for LLC for Crust and Craft Senoia" at bounding box center [815, 234] width 602 height 13
click at [584, 235] on p "Paid for LLC for Crust and Craft Senoia" at bounding box center [586, 235] width 144 height 11
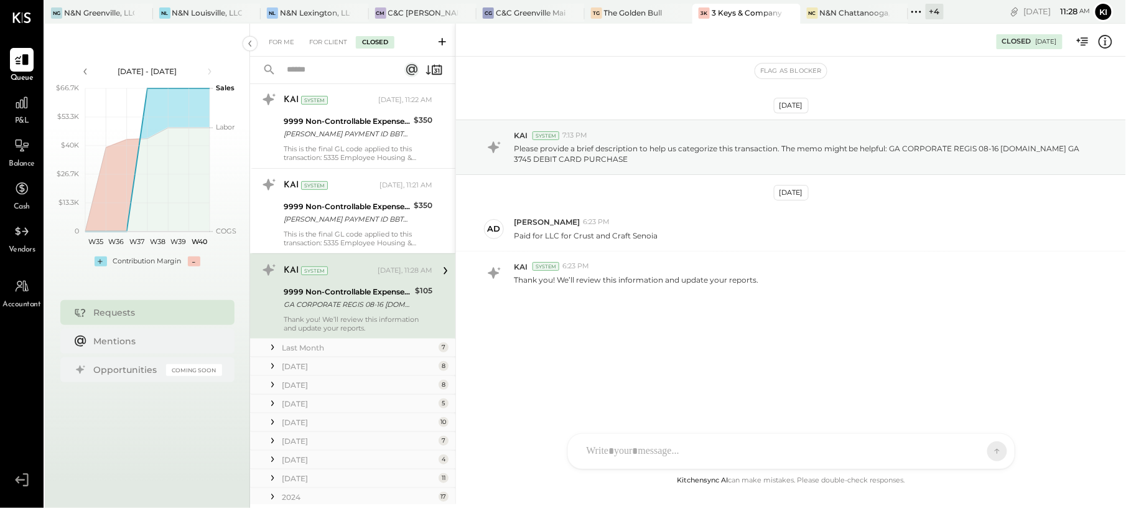
click at [444, 269] on icon at bounding box center [446, 270] width 4 height 7
click at [607, 242] on div "ad [PERSON_NAME] 6:23 PM Paid for LLC for Crust and Craft Senoia" at bounding box center [791, 229] width 670 height 44
click at [608, 240] on p "Paid for LLC for Crust and Craft Senoia" at bounding box center [586, 235] width 144 height 11
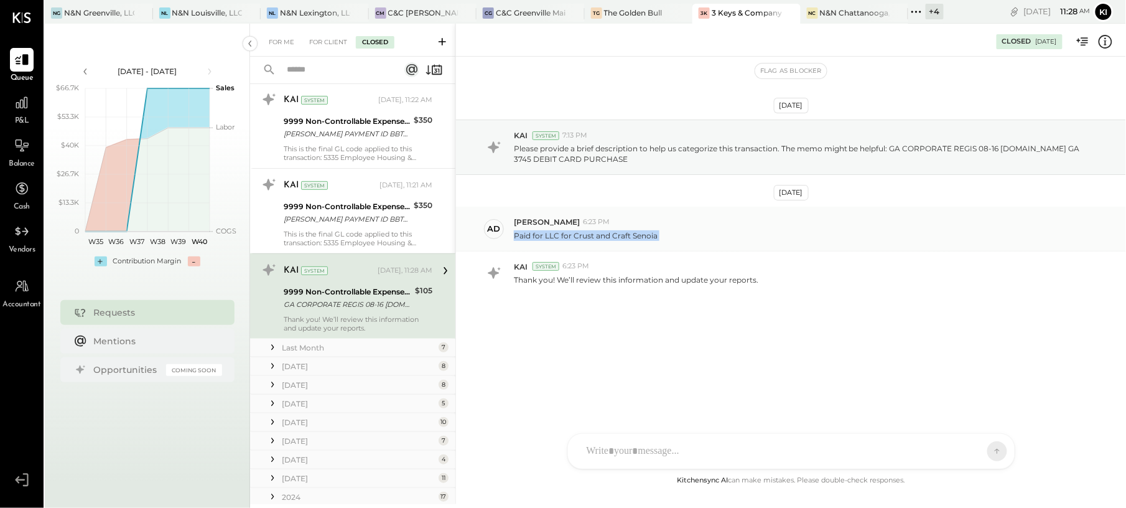
copy div "Paid for LLC for Crust and Craft Senoia"
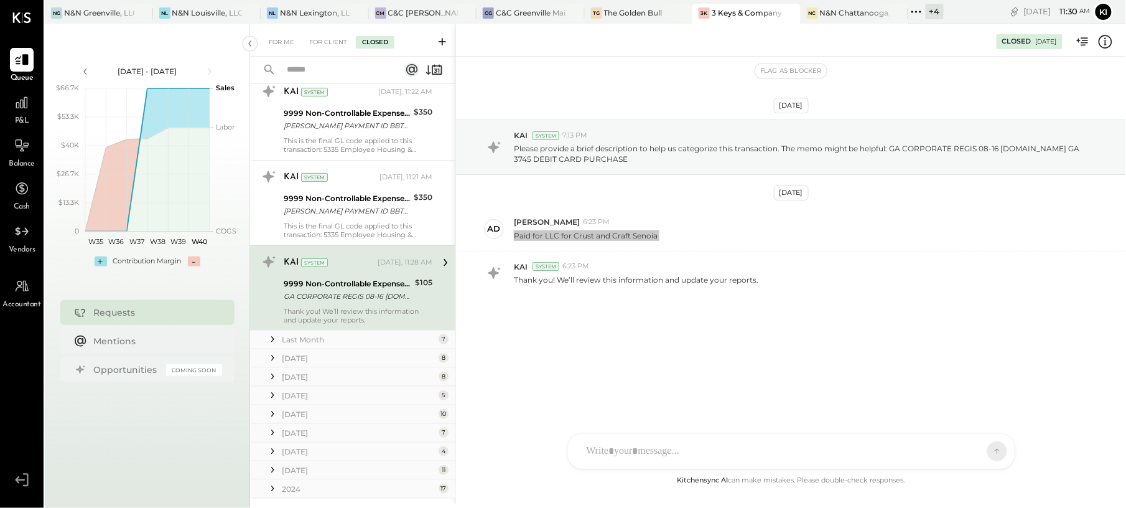
scroll to position [157, 0]
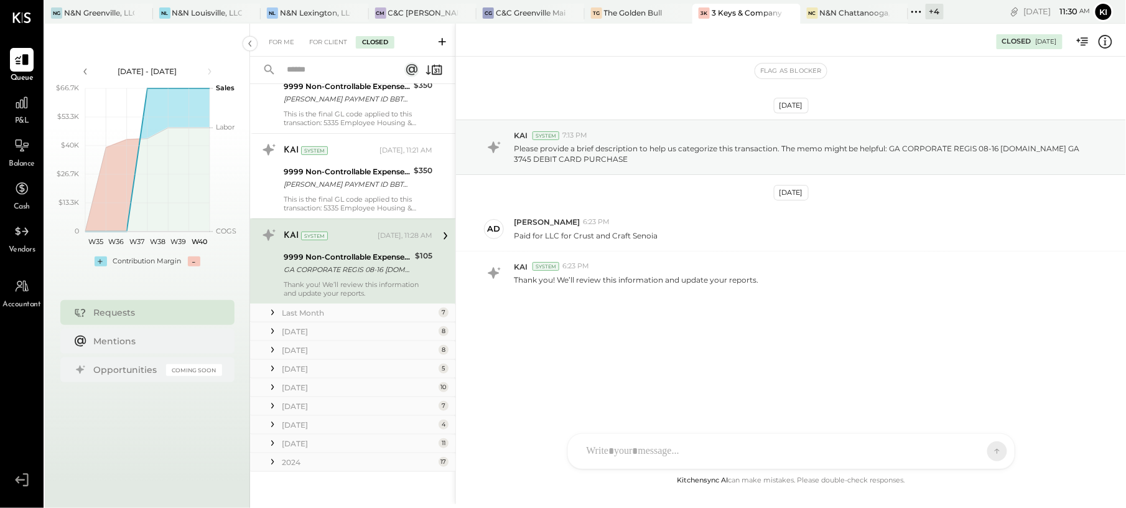
click at [339, 467] on div "2024" at bounding box center [359, 462] width 154 height 11
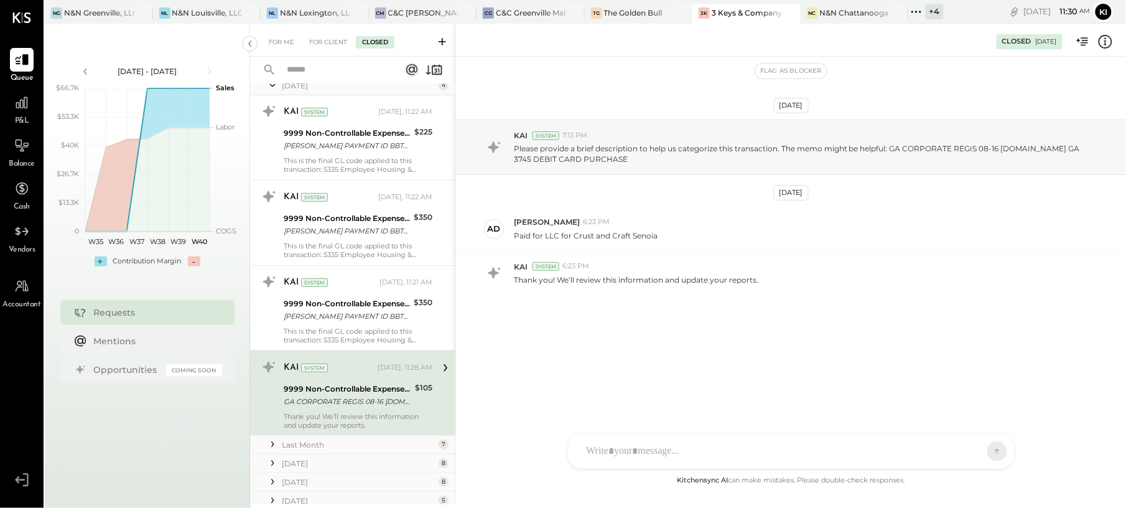
scroll to position [0, 0]
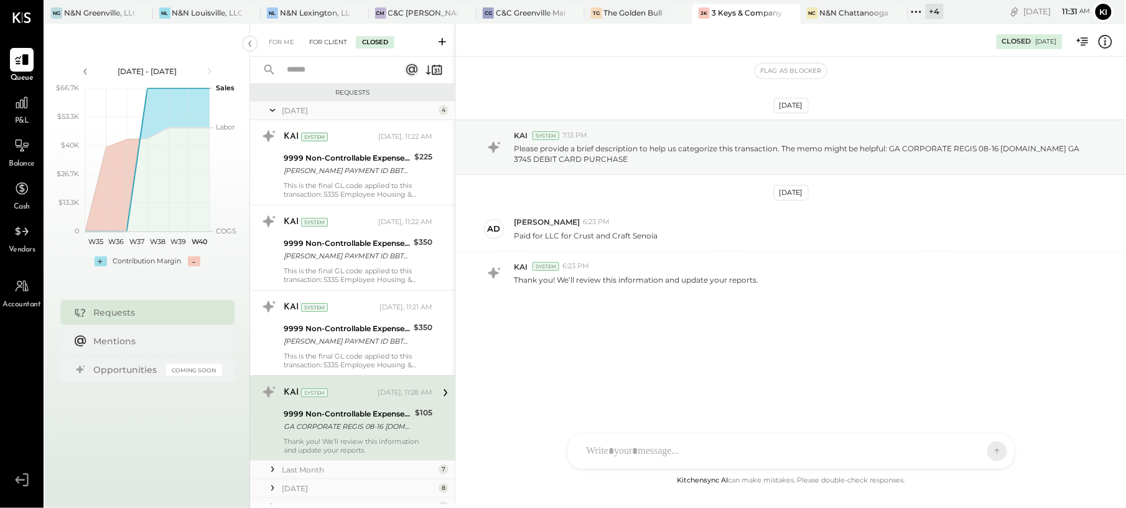
click at [333, 37] on div "For Client" at bounding box center [328, 42] width 50 height 12
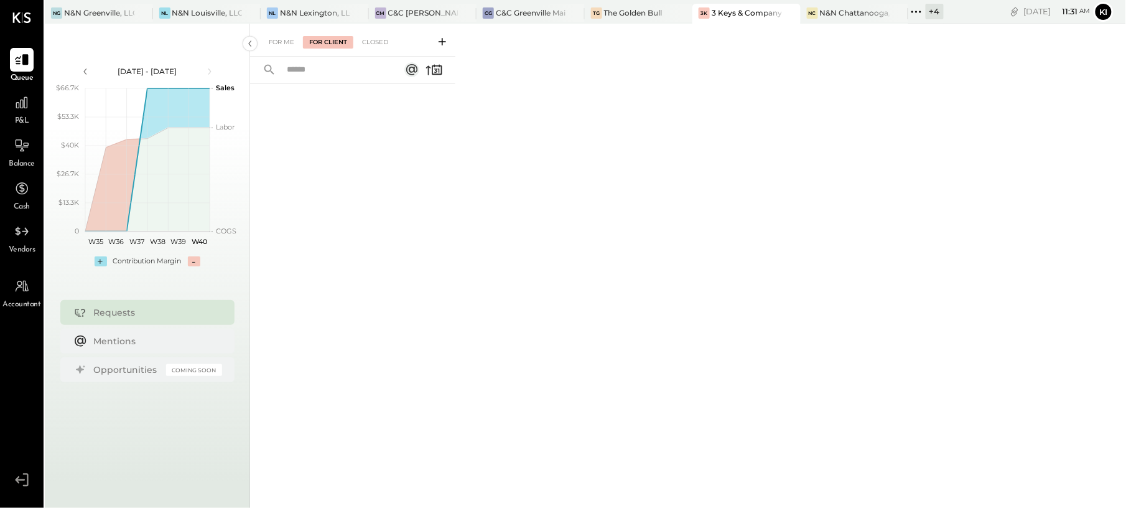
click at [266, 34] on div "For Me For Client Closed" at bounding box center [352, 40] width 205 height 33
click at [271, 35] on div "For Me For Client Closed" at bounding box center [352, 40] width 205 height 33
click at [275, 42] on div "For Me" at bounding box center [282, 42] width 38 height 12
